Goal: Task Accomplishment & Management: Manage account settings

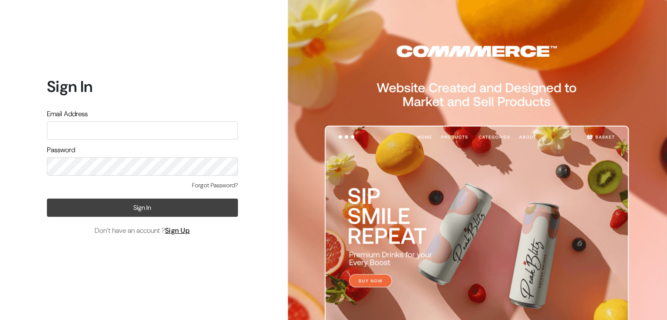
type input "[EMAIL_ADDRESS][DOMAIN_NAME]"
click at [180, 214] on button "Sign In" at bounding box center [142, 208] width 191 height 18
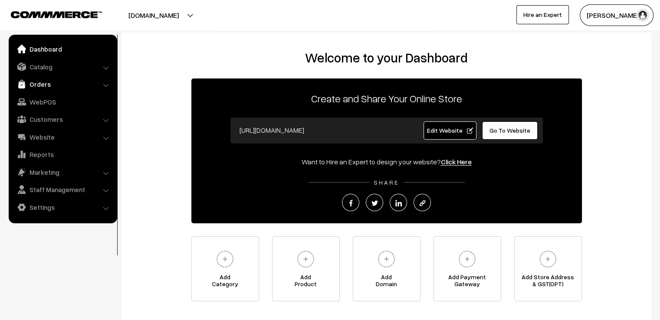
click at [41, 82] on link "Orders" at bounding box center [62, 84] width 103 height 16
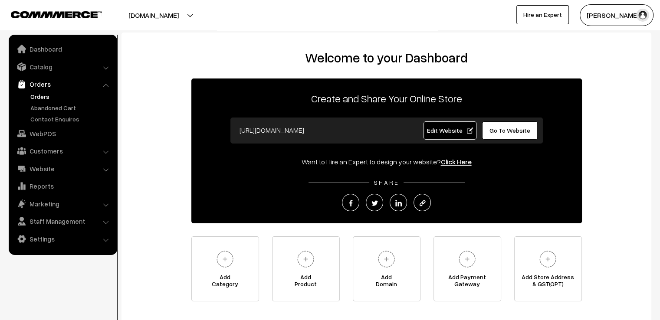
click at [41, 95] on link "Orders" at bounding box center [71, 96] width 86 height 9
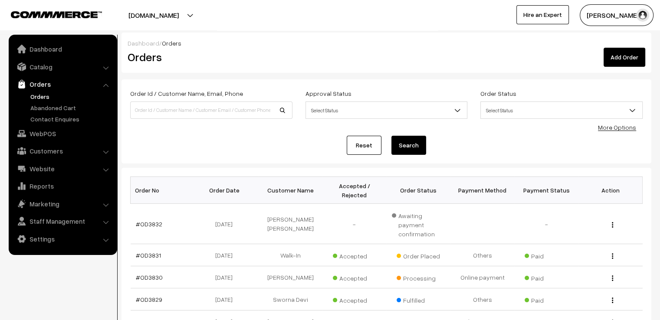
click at [371, 148] on link "Reset" at bounding box center [364, 145] width 35 height 19
click at [149, 252] on link "#OD3831" at bounding box center [148, 255] width 25 height 7
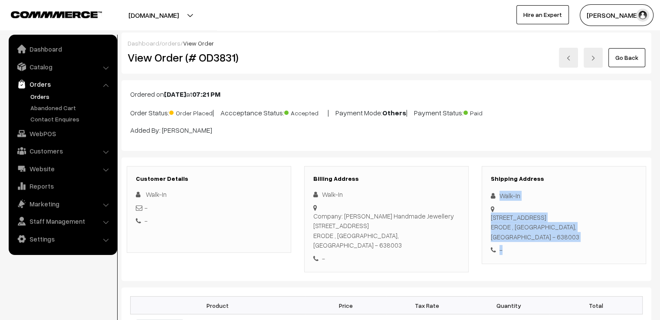
drag, startPoint x: 492, startPoint y: 187, endPoint x: 605, endPoint y: 264, distance: 137.2
click at [573, 245] on div "-" at bounding box center [564, 250] width 146 height 10
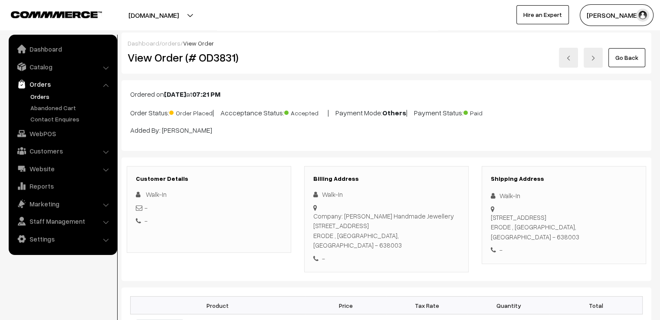
click at [570, 60] on img at bounding box center [568, 58] width 5 height 5
